Goal: Task Accomplishment & Management: Use online tool/utility

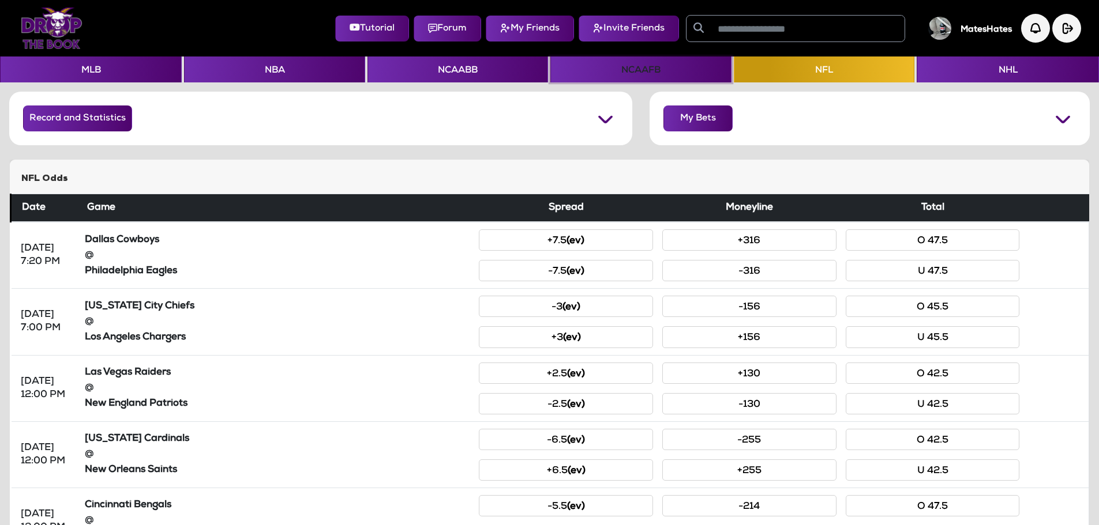
click at [612, 77] on button "NCAAFB" at bounding box center [640, 70] width 181 height 26
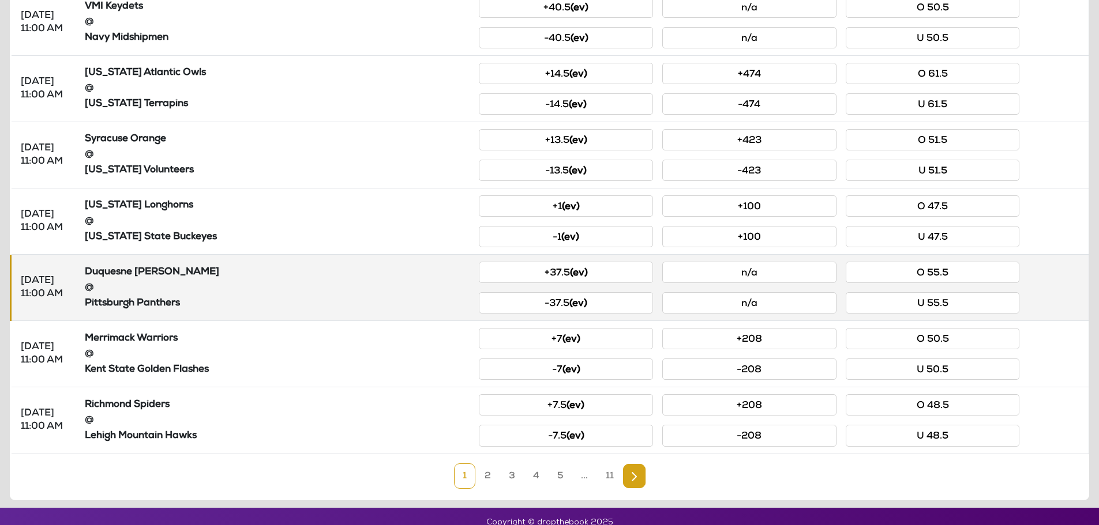
scroll to position [445, 0]
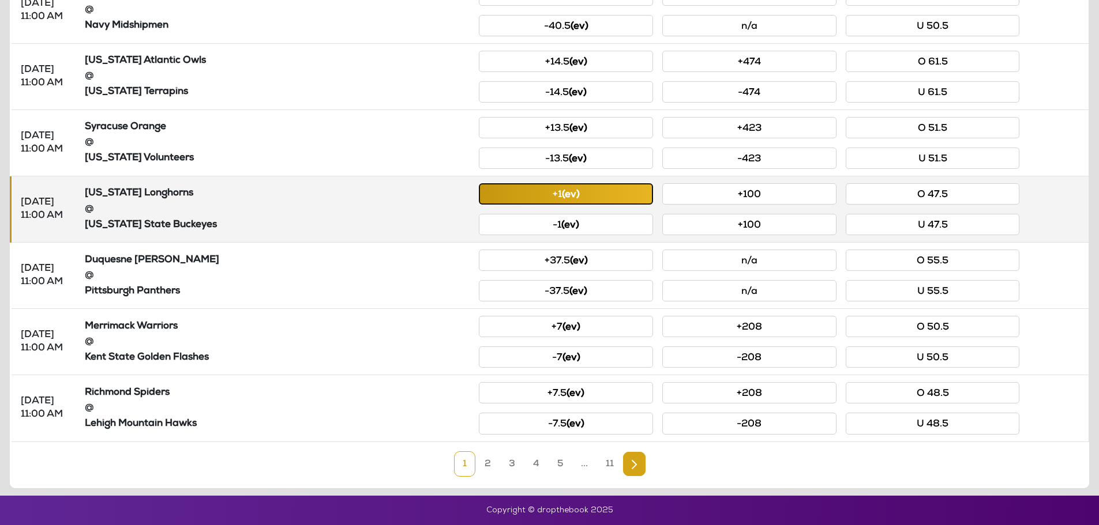
click at [543, 194] on button "+1 (ev)" at bounding box center [566, 193] width 174 height 21
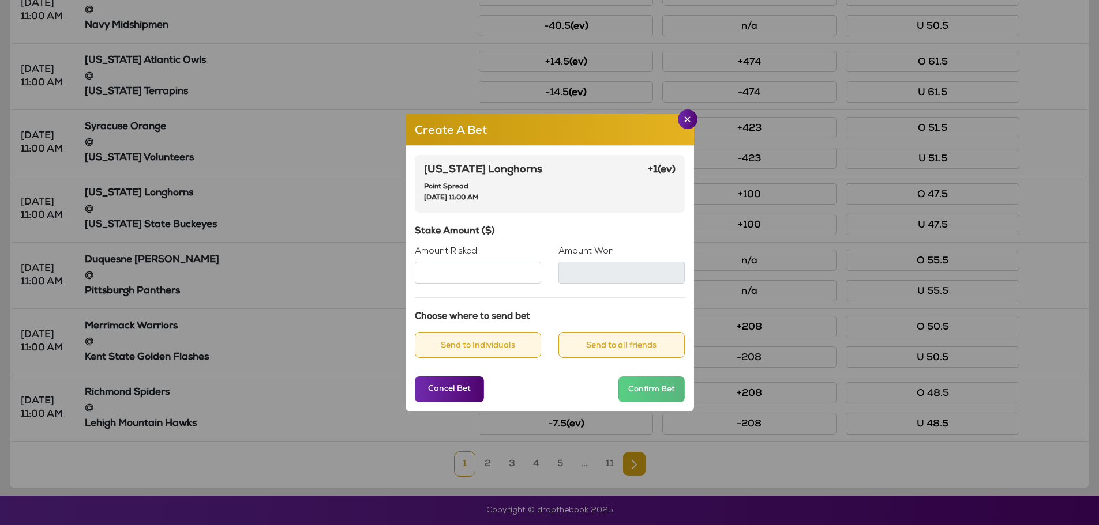
click at [519, 276] on input "Amount Risked" at bounding box center [478, 273] width 126 height 22
type input "**"
click at [592, 224] on div "[US_STATE] Longhorns Point Spread [DATE] 11:00 AM +1 (ev) Stake Amount ($) Amou…" at bounding box center [549, 279] width 288 height 266
click at [498, 345] on button "Send to Individuals" at bounding box center [478, 345] width 126 height 26
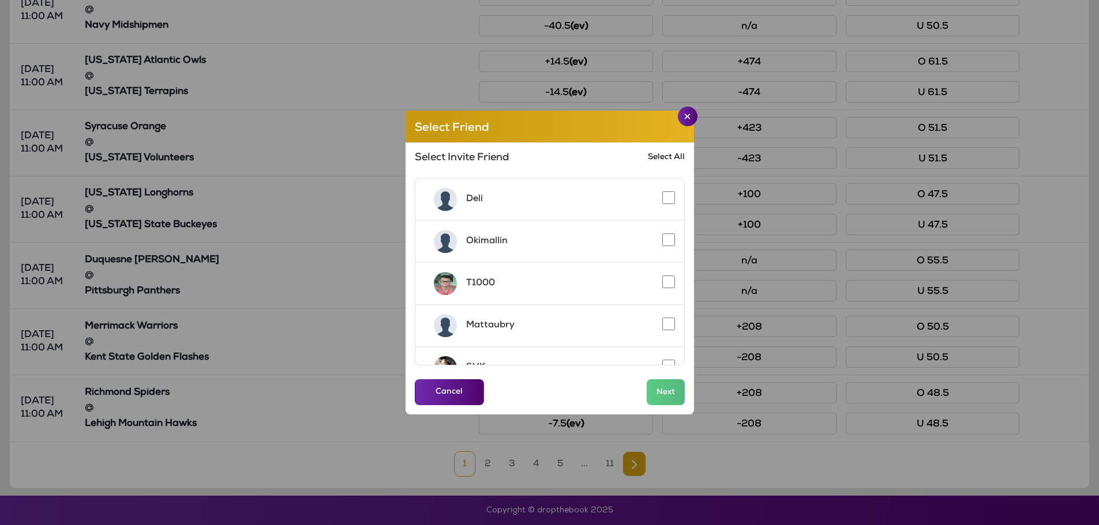
click at [657, 162] on link "Select All" at bounding box center [666, 157] width 37 height 11
click at [662, 393] on button "Next" at bounding box center [666, 392] width 38 height 26
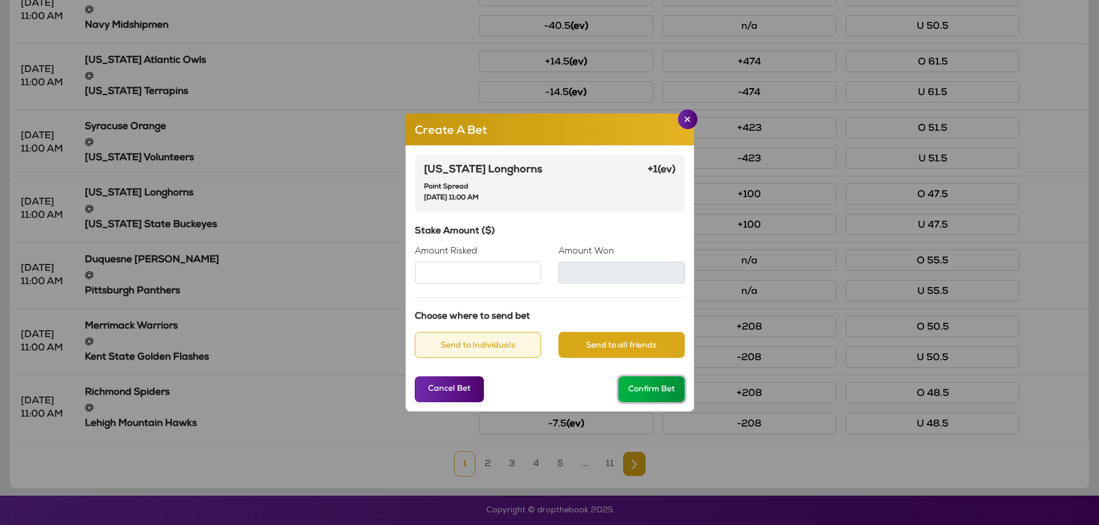
click at [647, 390] on button "Confirm Bet" at bounding box center [651, 390] width 66 height 26
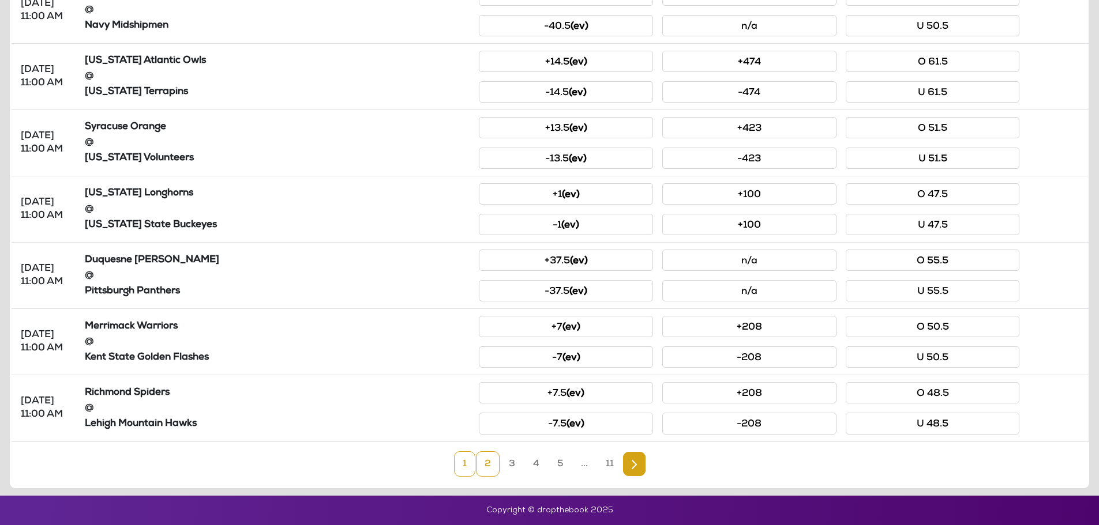
click at [485, 464] on link "2" at bounding box center [488, 464] width 24 height 25
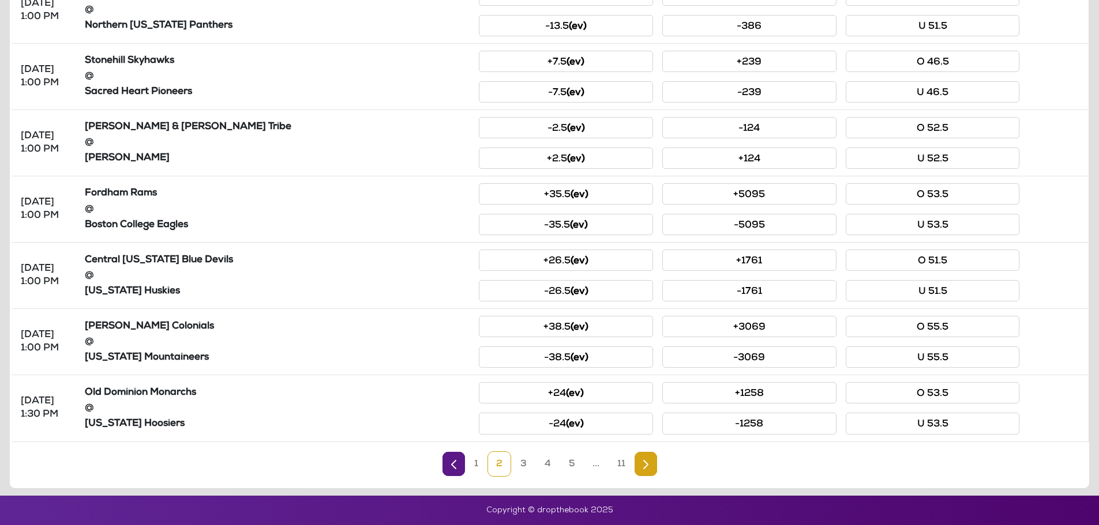
click at [518, 463] on link "3" at bounding box center [524, 464] width 24 height 25
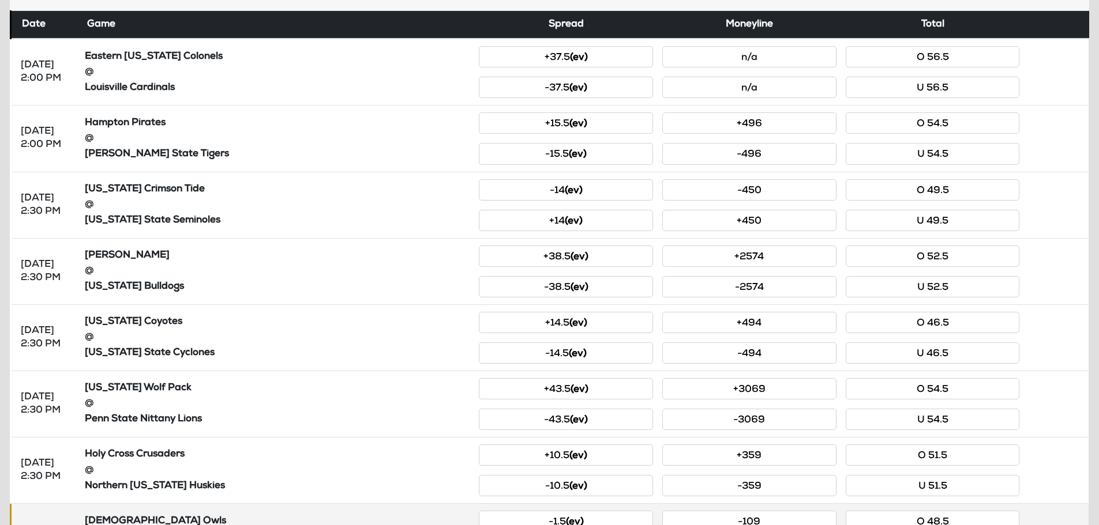
scroll to position [156, 0]
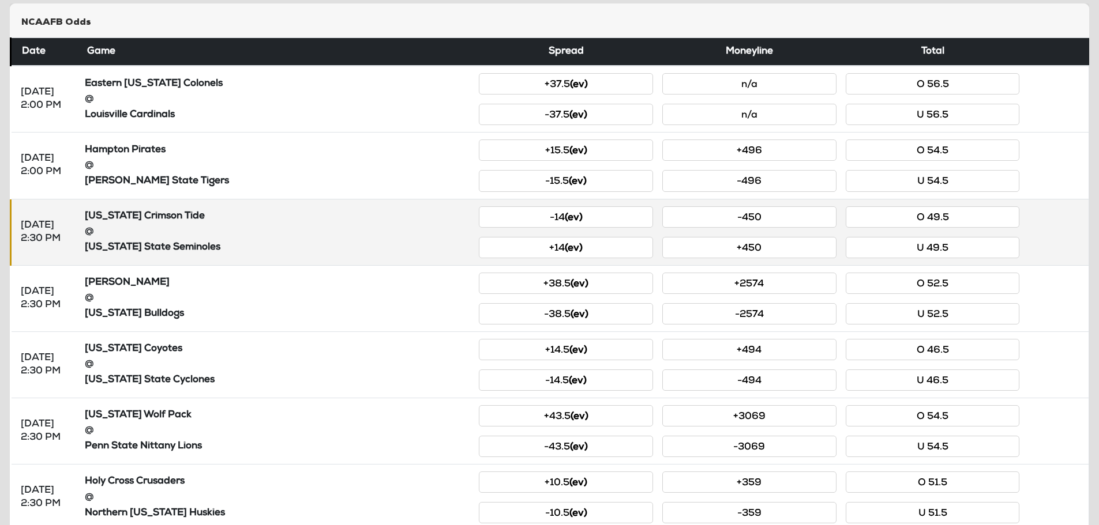
click at [384, 231] on div "@" at bounding box center [277, 232] width 385 height 13
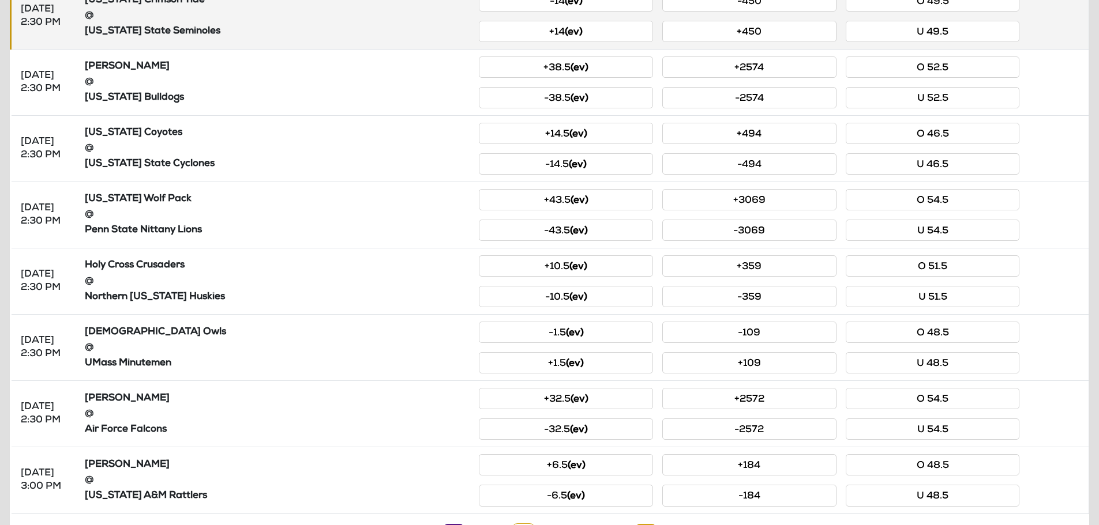
scroll to position [445, 0]
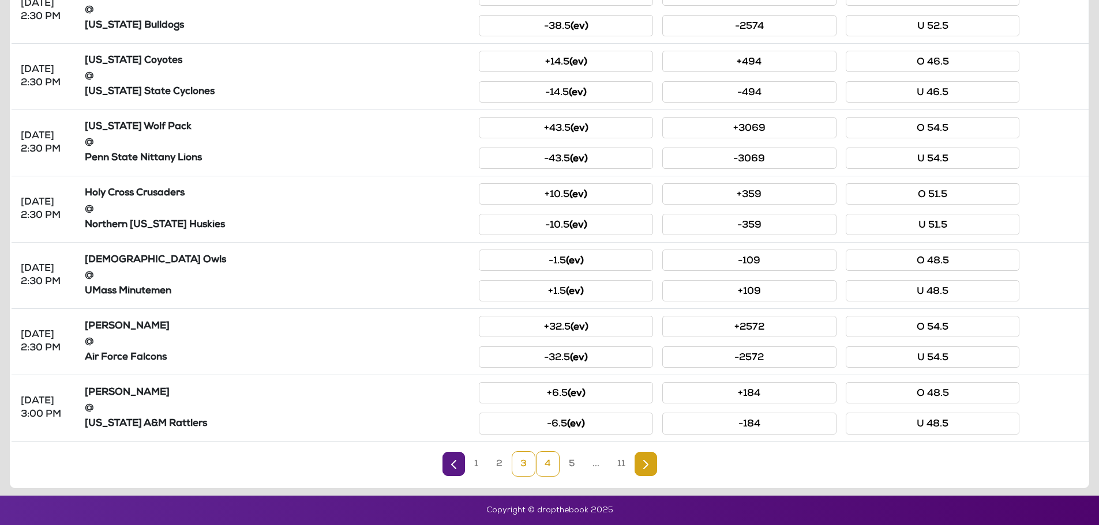
click at [544, 466] on link "4" at bounding box center [548, 464] width 24 height 25
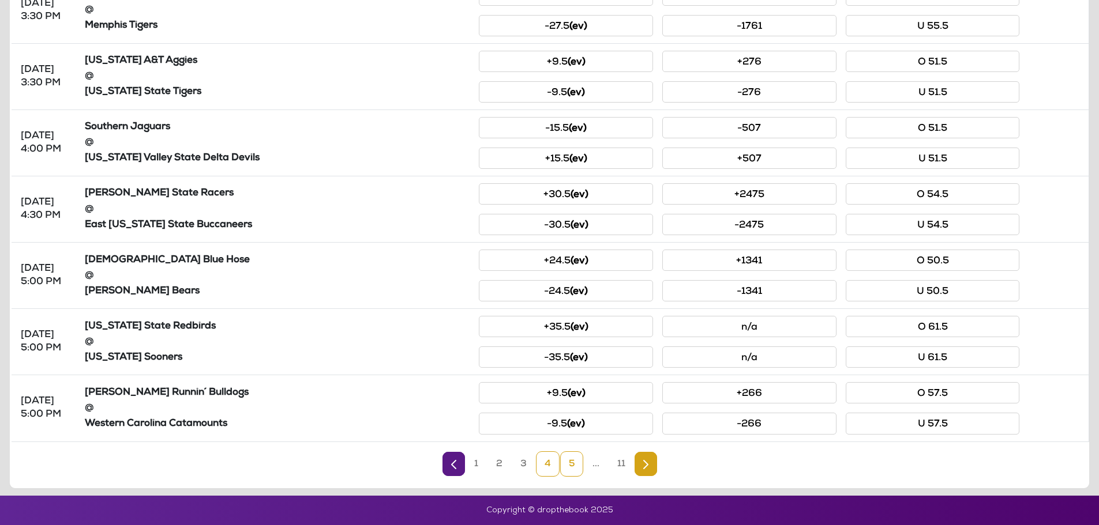
click at [569, 468] on link "5" at bounding box center [571, 464] width 23 height 25
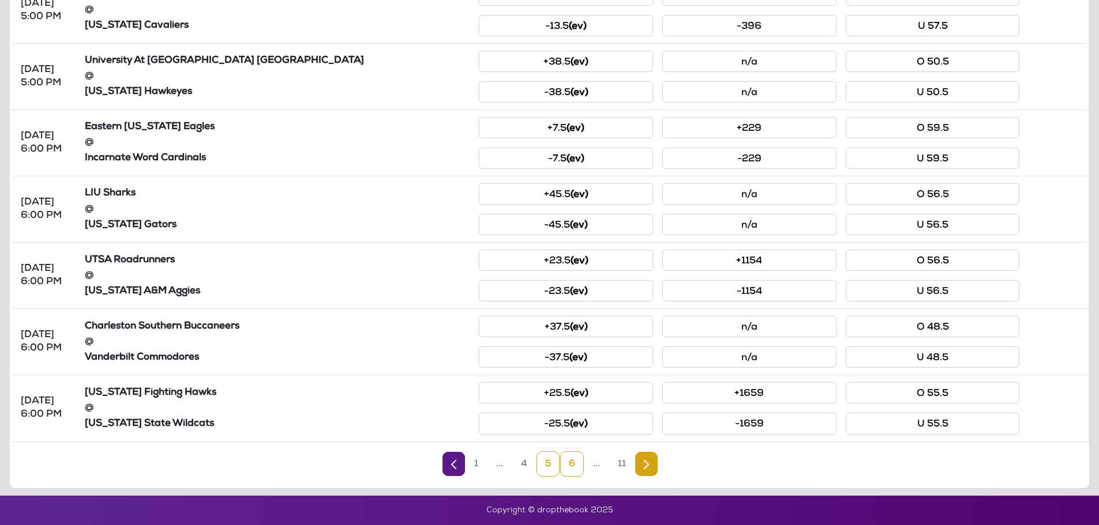
click at [574, 463] on link "6" at bounding box center [572, 464] width 24 height 25
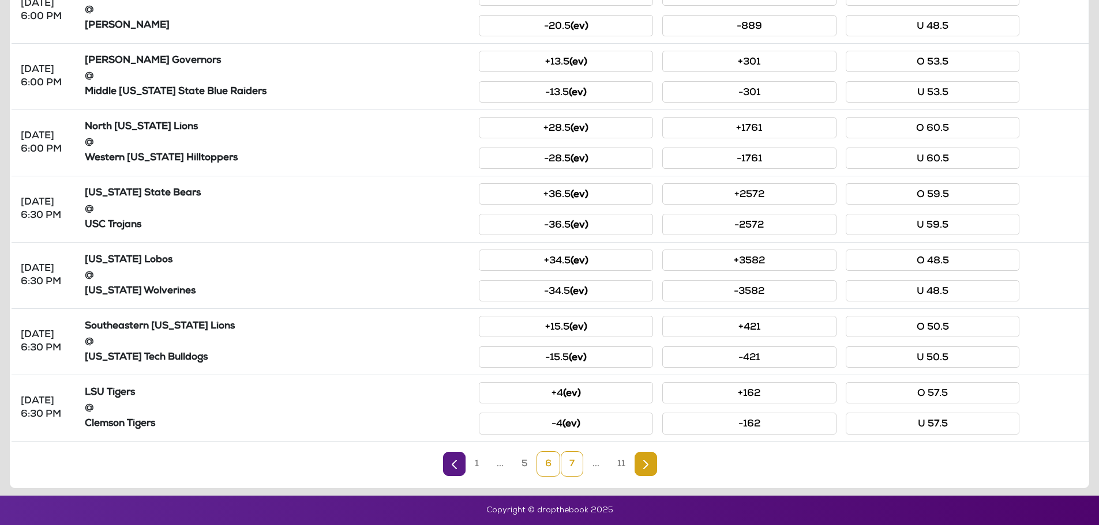
click at [566, 474] on link "7" at bounding box center [572, 464] width 22 height 25
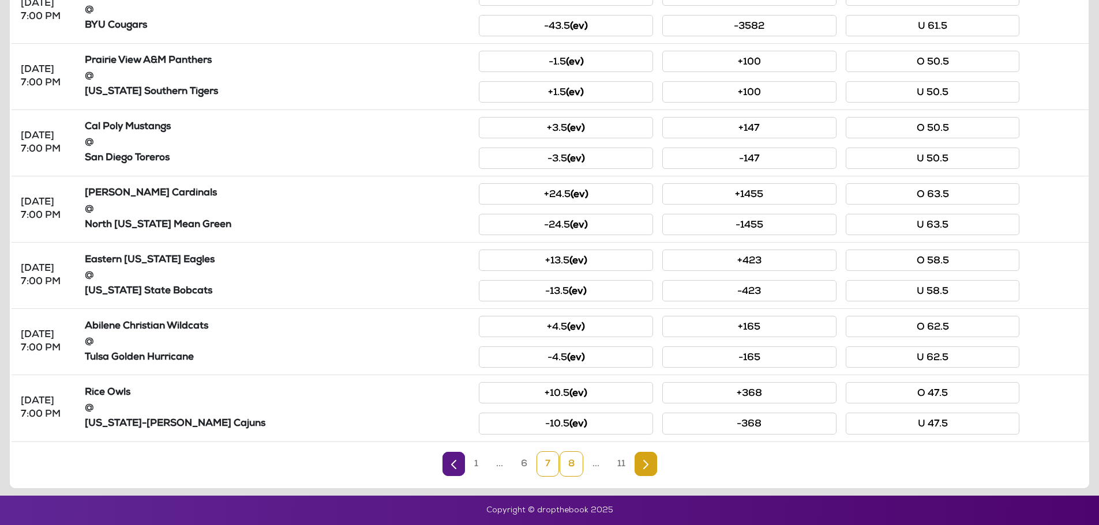
click at [572, 469] on link "8" at bounding box center [571, 464] width 24 height 25
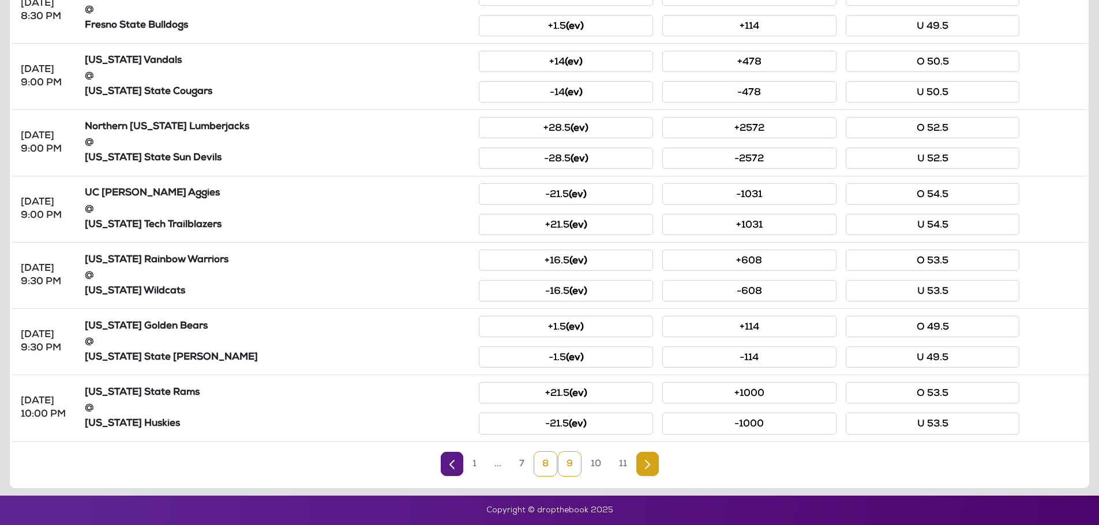
click at [569, 471] on link "9" at bounding box center [570, 464] width 24 height 25
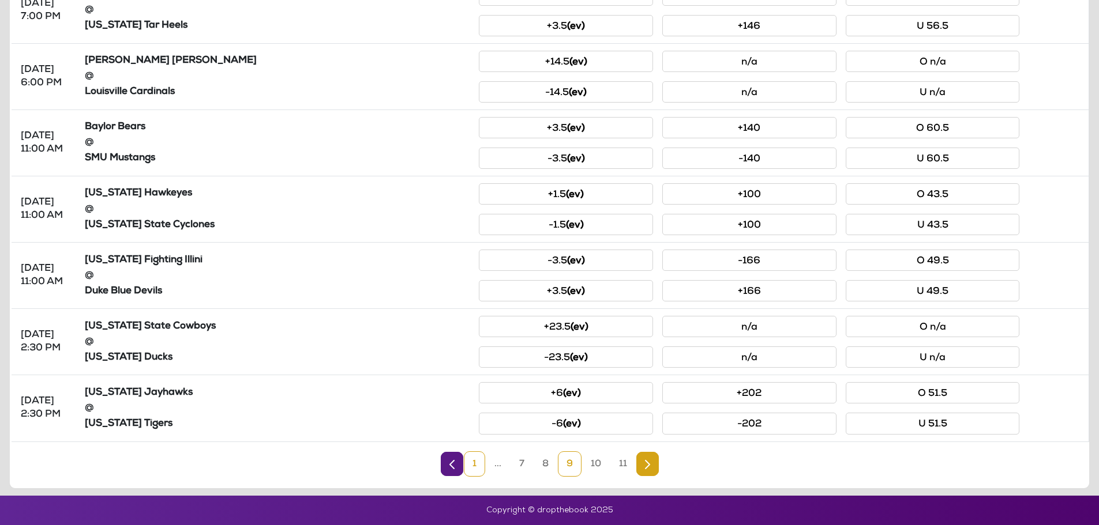
click at [473, 471] on link "1" at bounding box center [474, 464] width 21 height 25
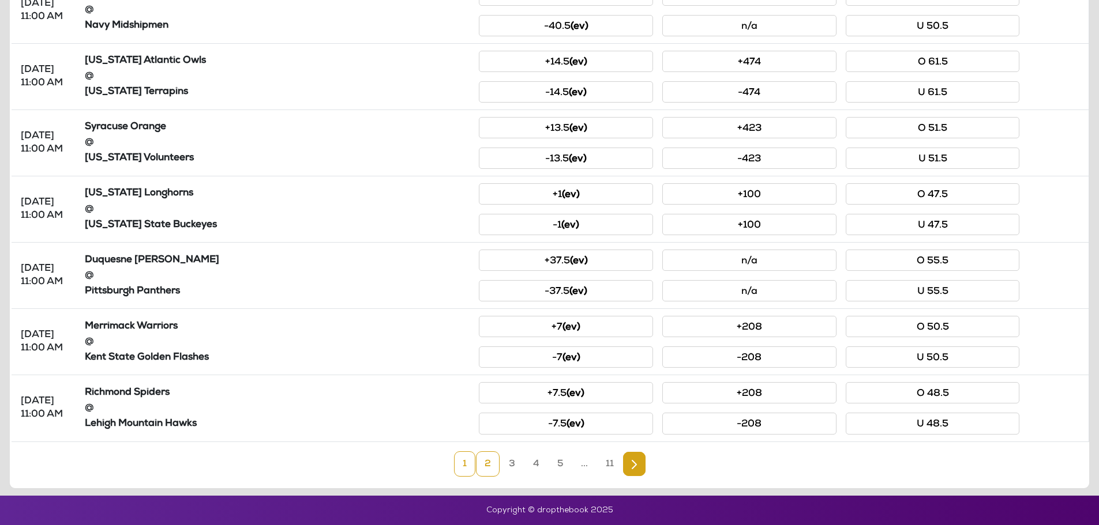
click at [482, 468] on link "2" at bounding box center [488, 464] width 24 height 25
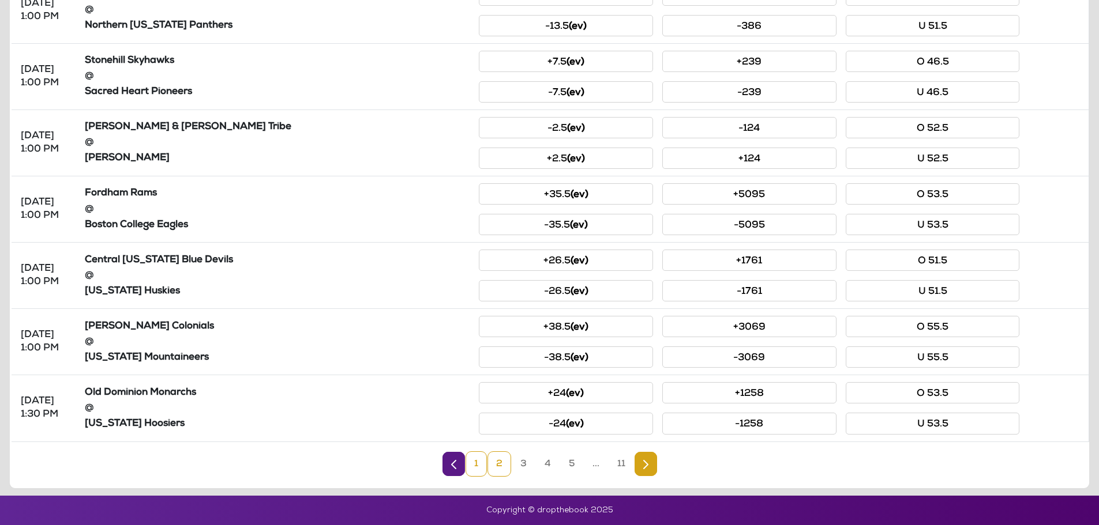
click at [472, 471] on link "1" at bounding box center [475, 464] width 21 height 25
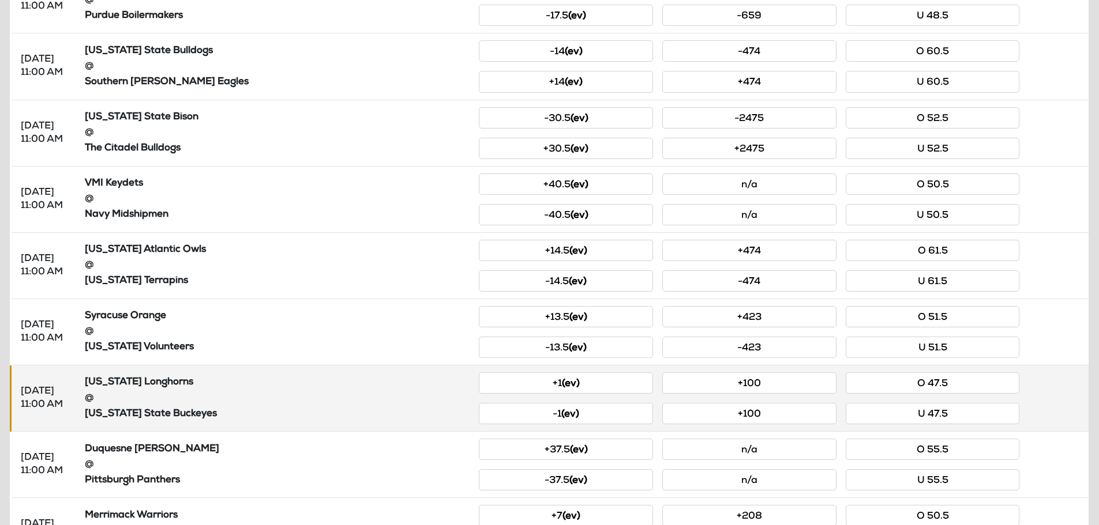
scroll to position [272, 0]
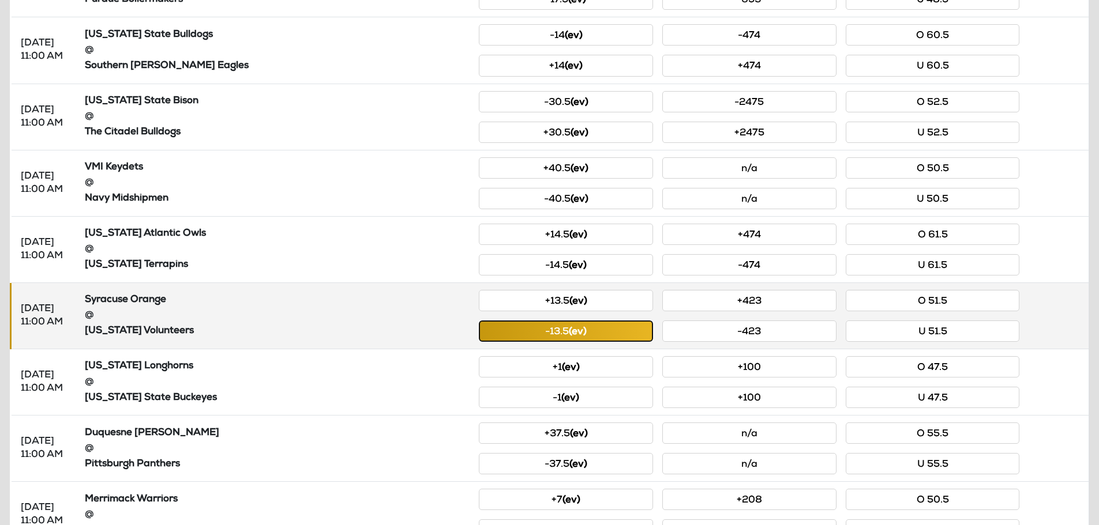
drag, startPoint x: 543, startPoint y: 335, endPoint x: 505, endPoint y: 336, distance: 38.7
click at [542, 335] on button "-13.5 (ev)" at bounding box center [566, 331] width 174 height 21
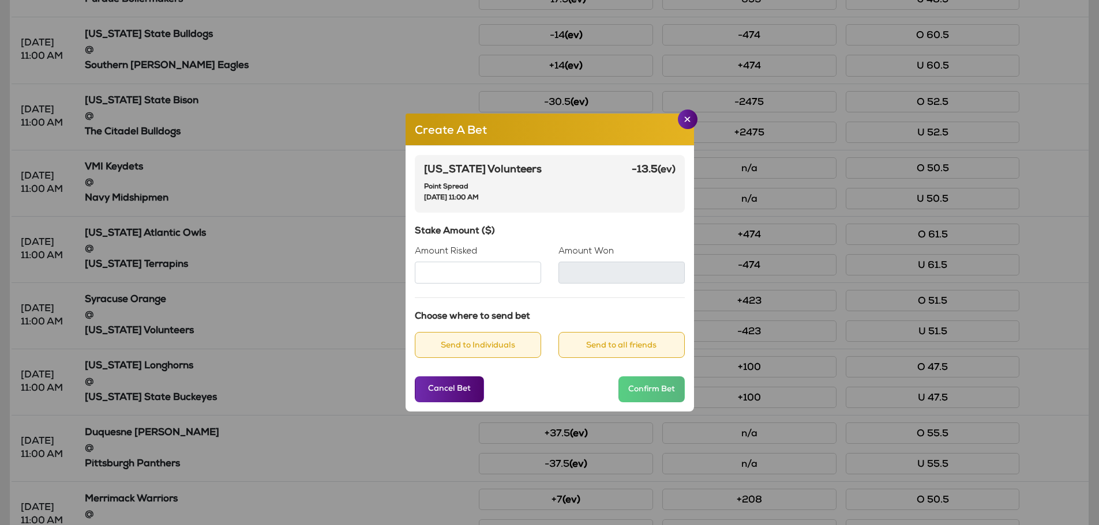
click at [449, 276] on input "Amount Risked" at bounding box center [478, 273] width 126 height 22
type input "**"
click at [544, 239] on div "Stake Amount ($) Amount Risked ** Amount Won **" at bounding box center [550, 255] width 270 height 57
click at [488, 348] on button "Send to Individuals" at bounding box center [478, 345] width 126 height 26
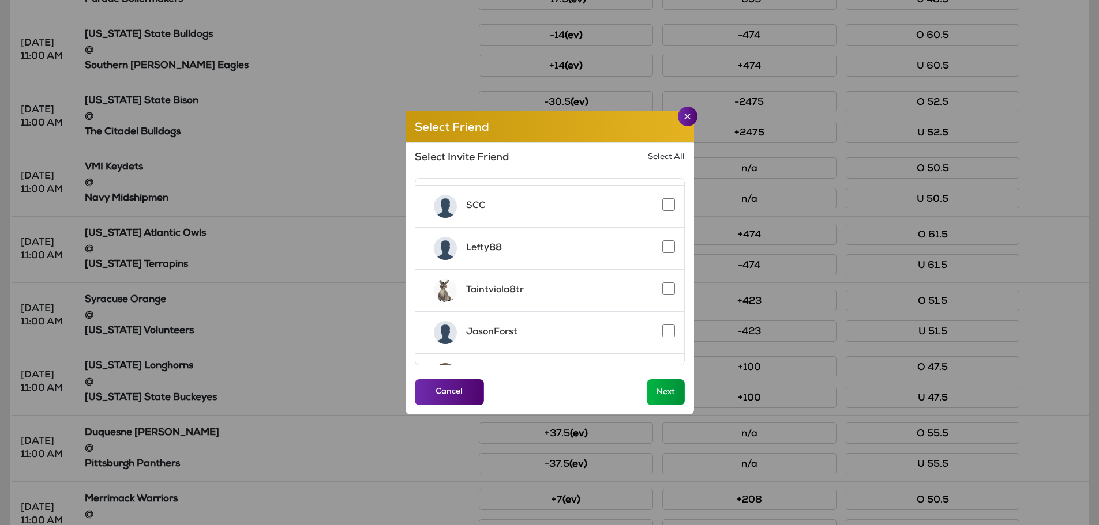
scroll to position [288, 0]
click at [668, 238] on div "Lefty88" at bounding box center [549, 248] width 269 height 42
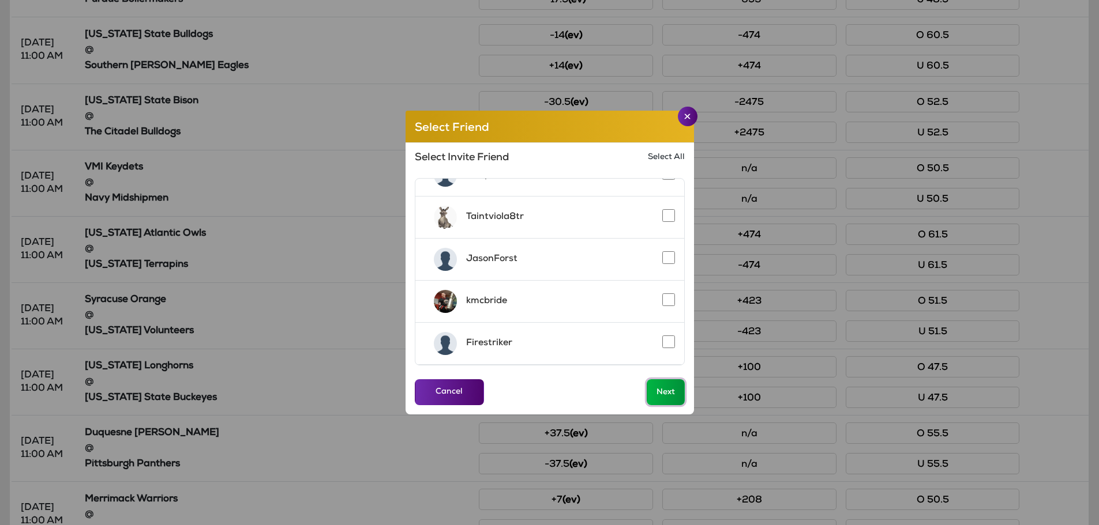
click at [660, 390] on button "Next" at bounding box center [666, 392] width 38 height 26
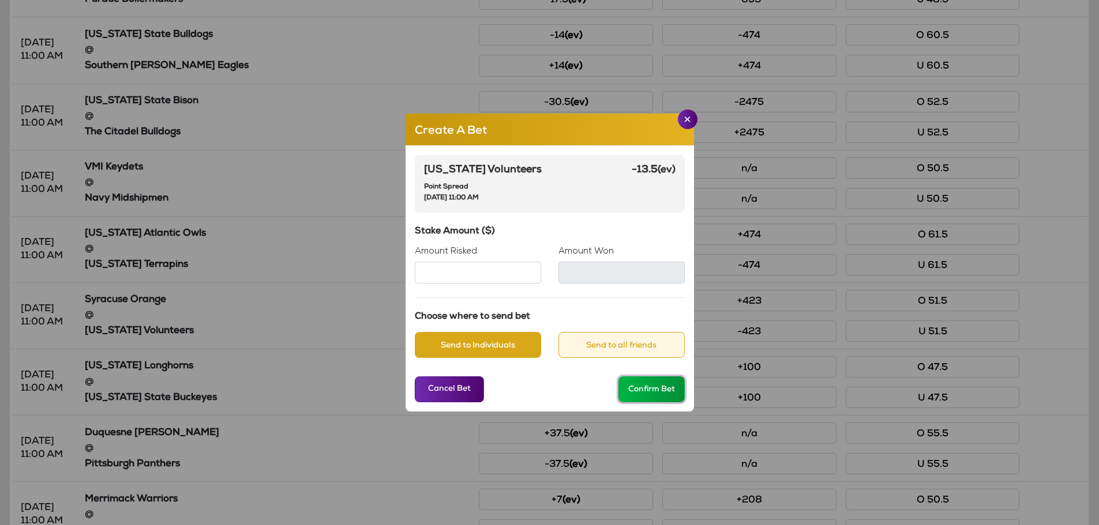
click at [655, 393] on button "Confirm Bet" at bounding box center [651, 390] width 66 height 26
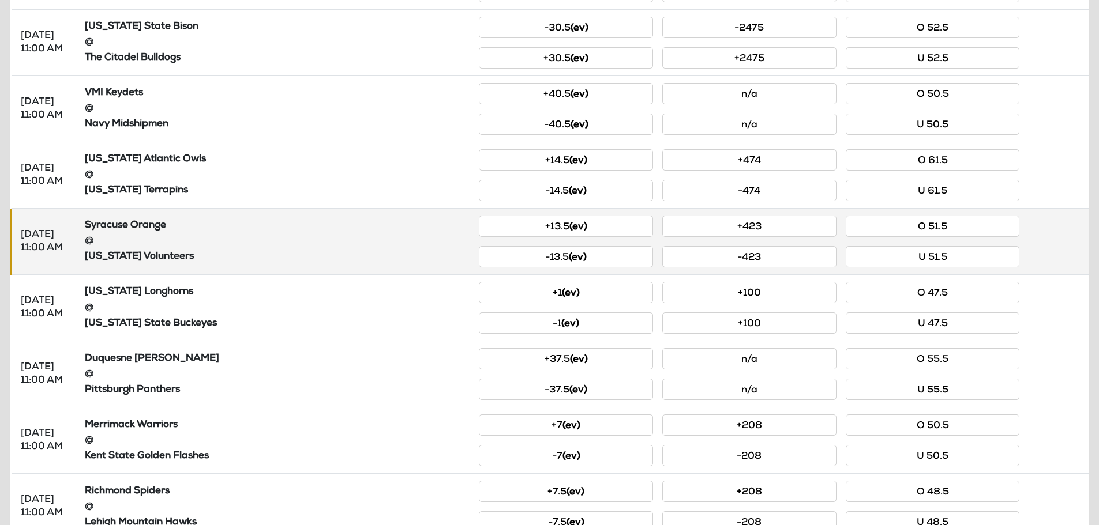
scroll to position [445, 0]
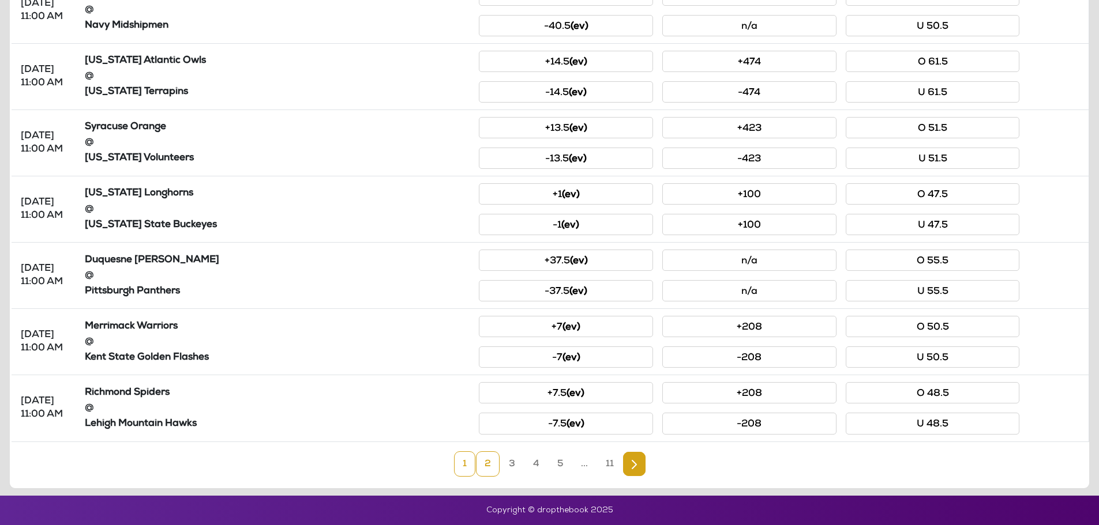
click at [490, 465] on link "2" at bounding box center [488, 464] width 24 height 25
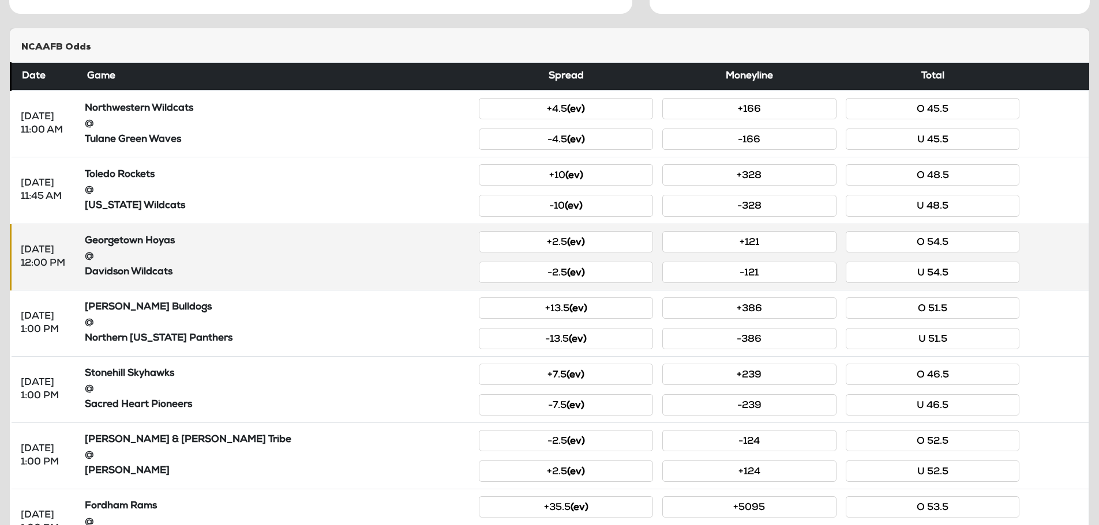
scroll to position [41, 0]
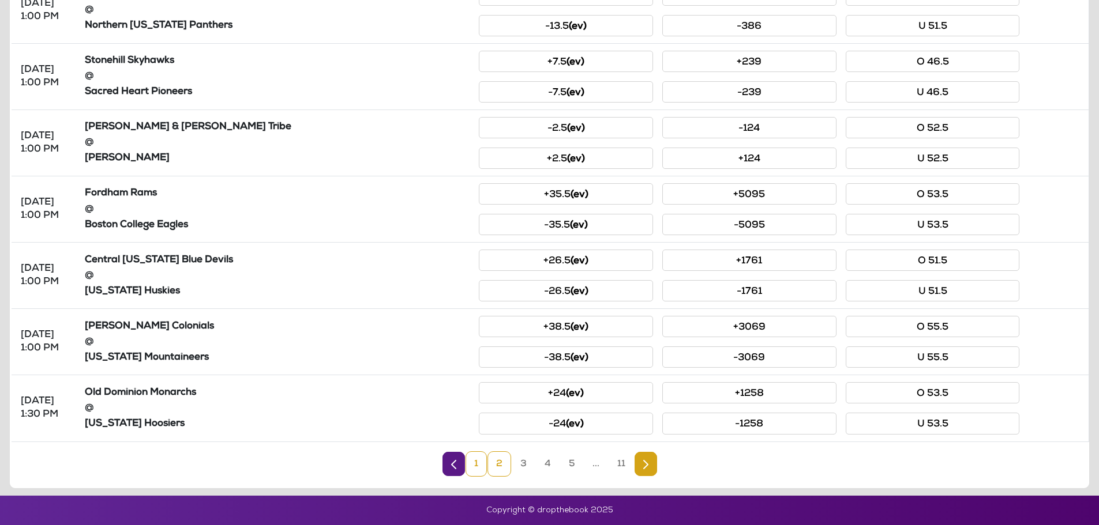
click at [472, 472] on link "1" at bounding box center [475, 464] width 21 height 25
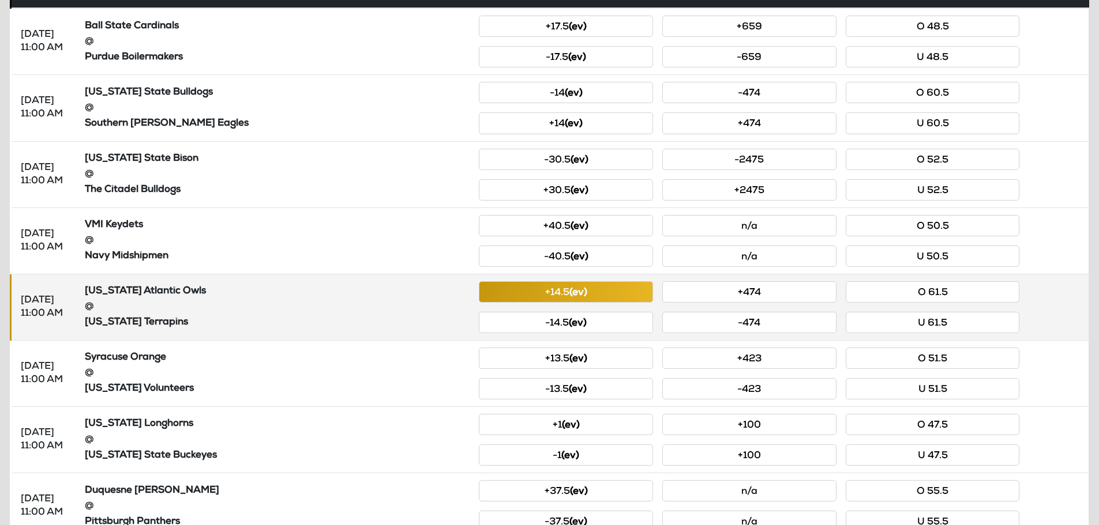
scroll to position [445, 0]
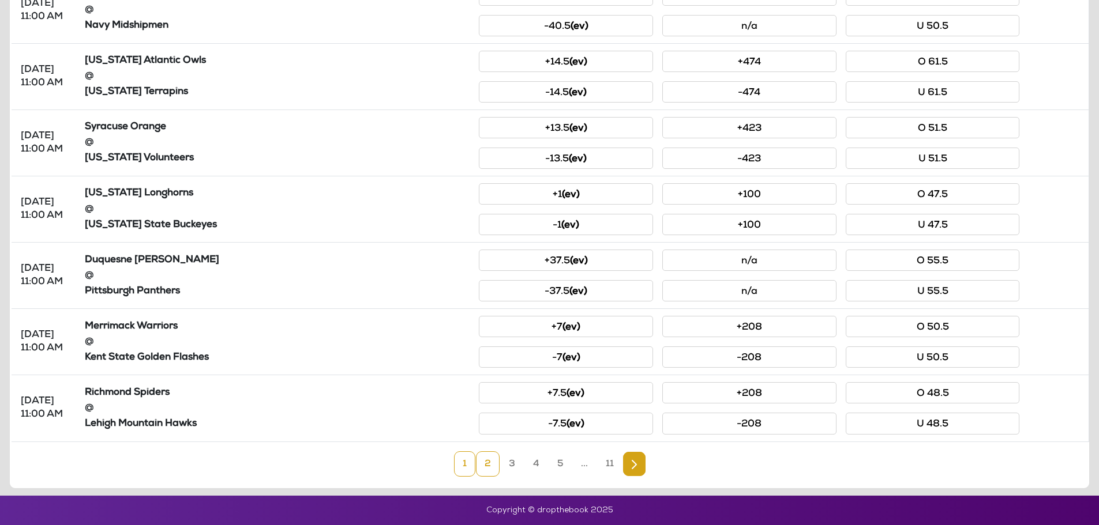
click at [476, 468] on link "2" at bounding box center [488, 464] width 24 height 25
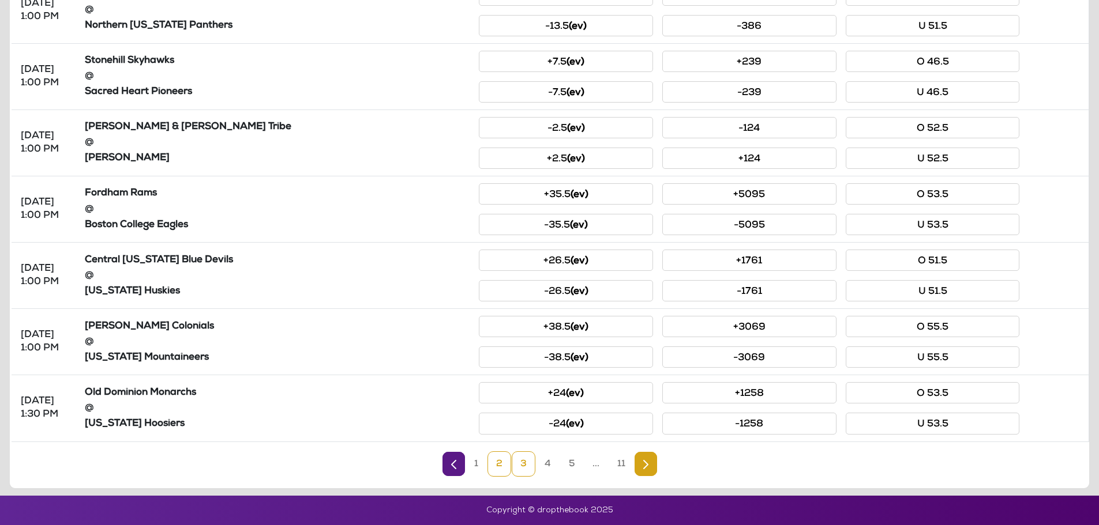
click at [529, 466] on link "3" at bounding box center [524, 464] width 24 height 25
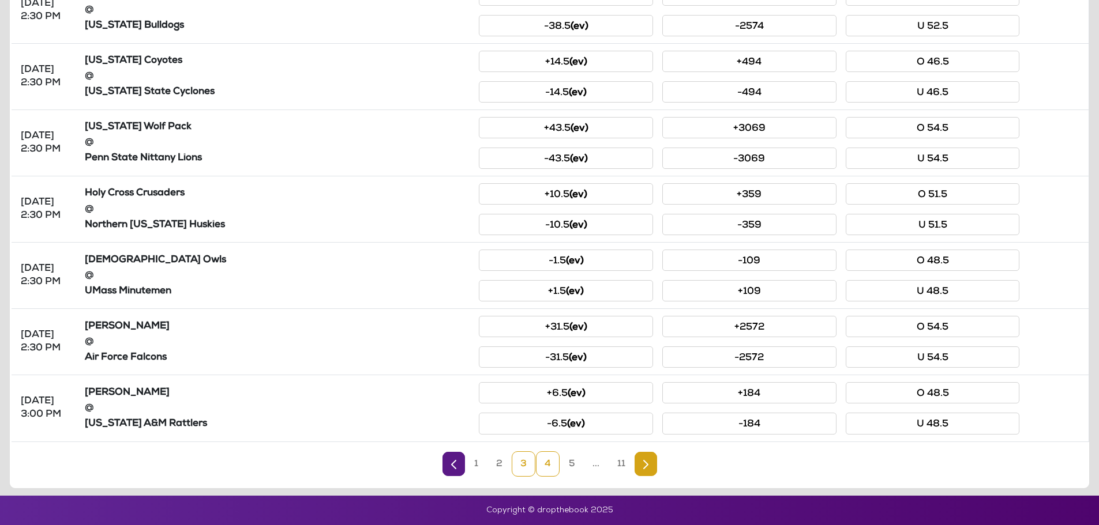
click at [545, 473] on link "4" at bounding box center [548, 464] width 24 height 25
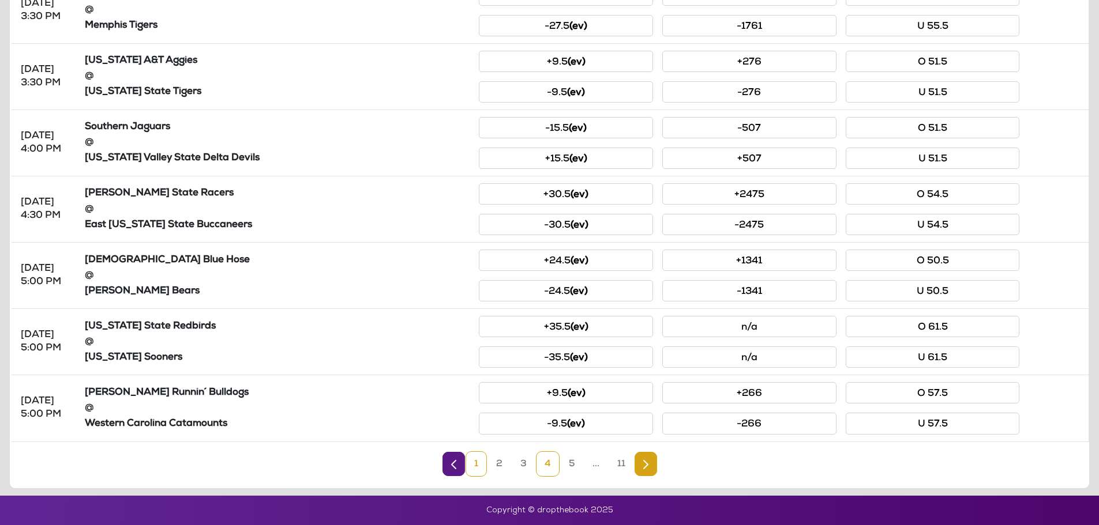
click at [482, 469] on link "1" at bounding box center [475, 464] width 21 height 25
